Goal: Communication & Community: Answer question/provide support

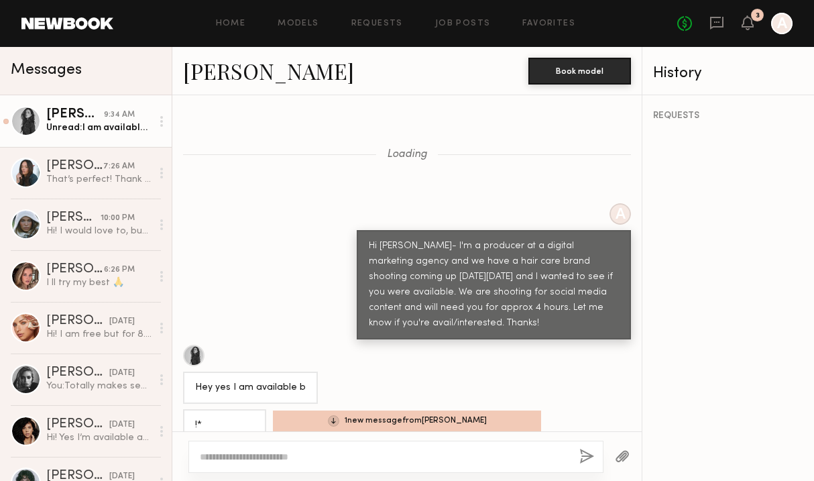
click at [80, 125] on div "Unread: I am available then too! Let me know and thank you:)" at bounding box center [98, 127] width 105 height 13
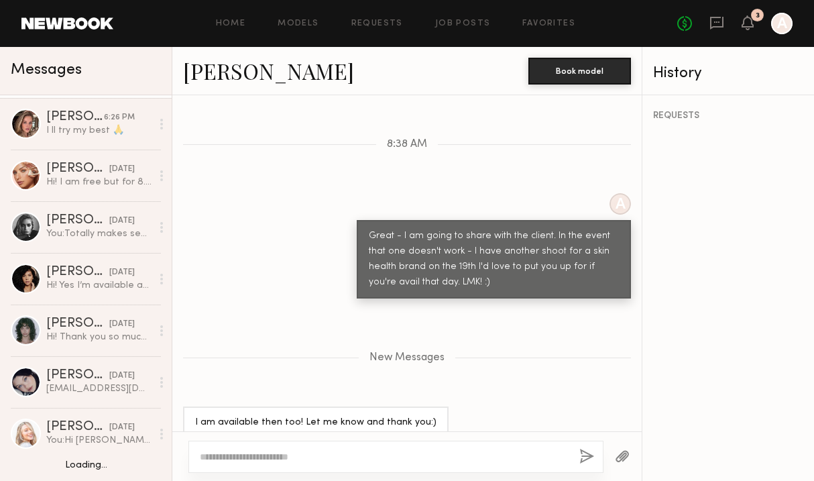
scroll to position [153, 0]
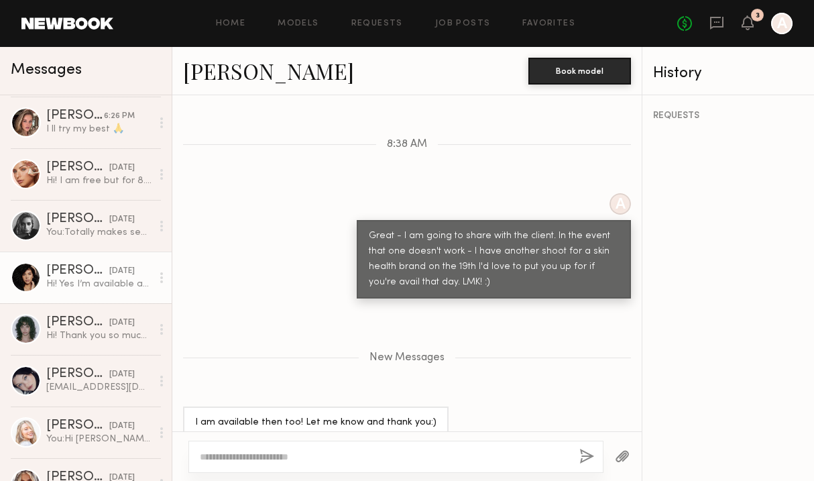
click at [67, 279] on div "Hi! Yes I’m available and would love to be considered!" at bounding box center [98, 283] width 105 height 13
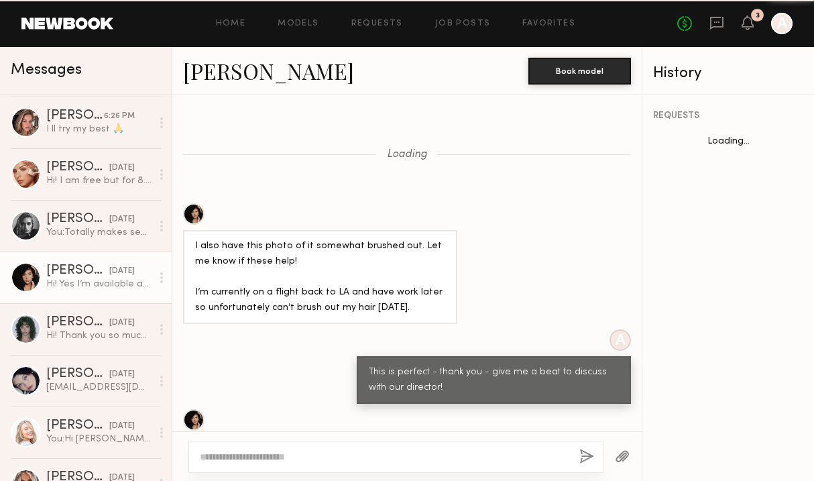
scroll to position [885, 0]
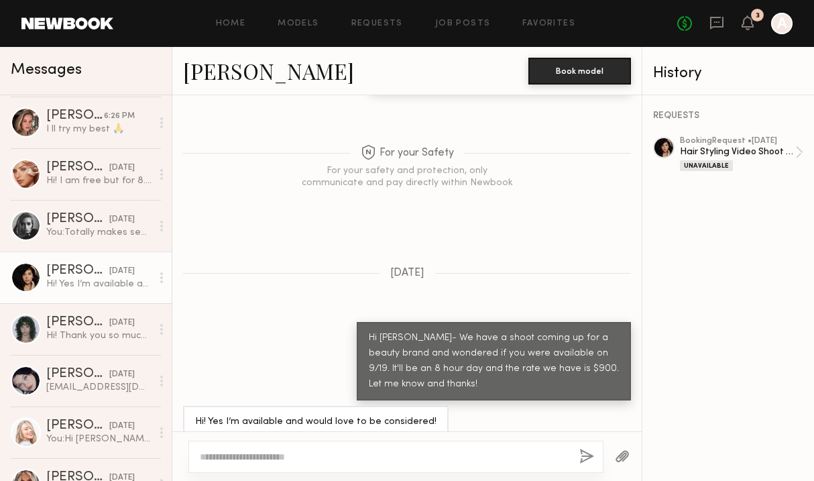
click at [226, 78] on link "[PERSON_NAME]" at bounding box center [268, 70] width 171 height 29
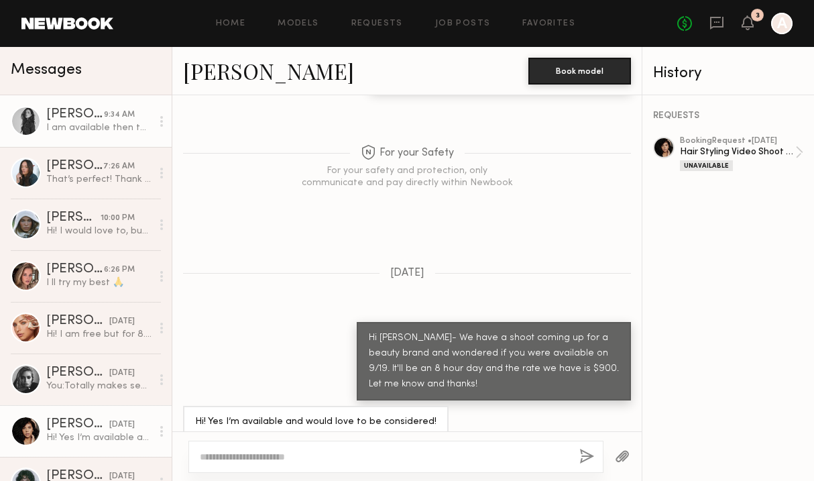
click at [79, 139] on link "[PERSON_NAME] 9:34 AM I am available then too! Let me know and thank you:)" at bounding box center [86, 121] width 172 height 52
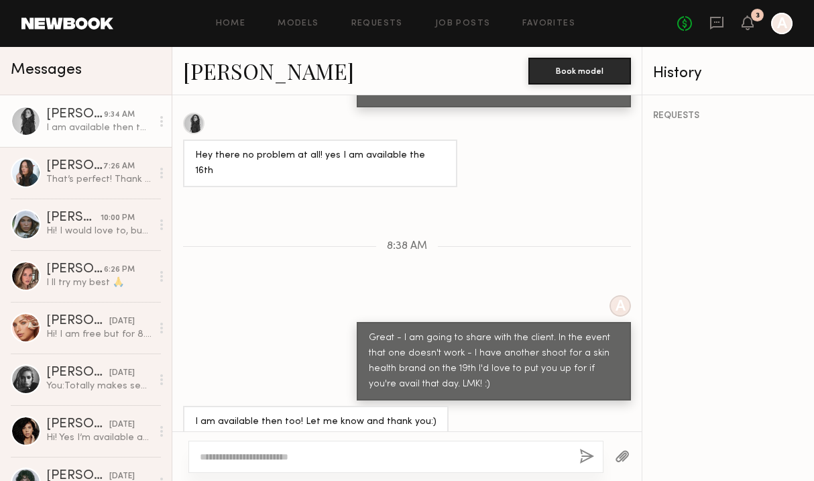
scroll to position [1796, 0]
